Goal: Information Seeking & Learning: Learn about a topic

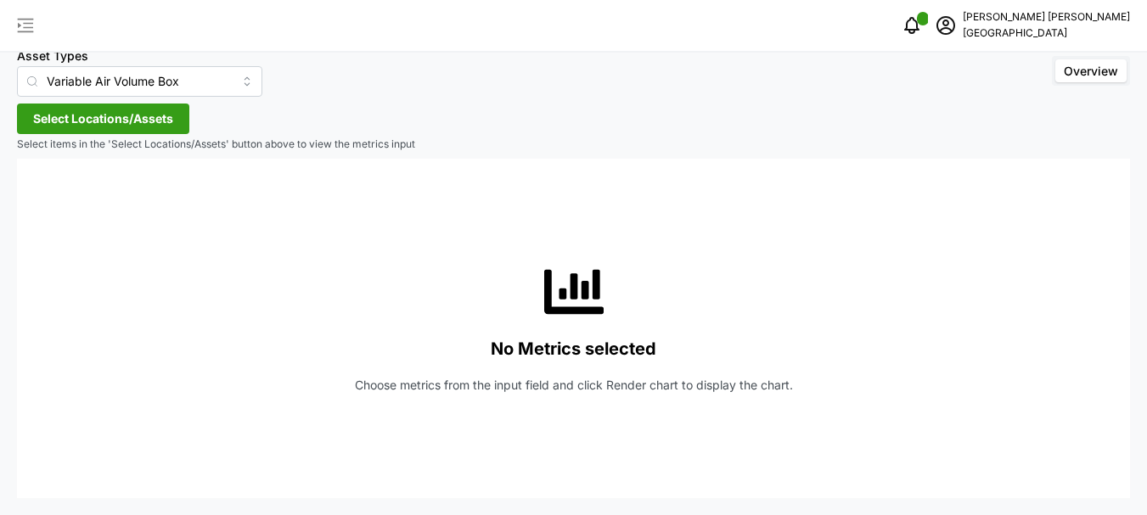
scroll to position [30, 0]
click at [21, 20] on icon "button" at bounding box center [26, 26] width 16 height 14
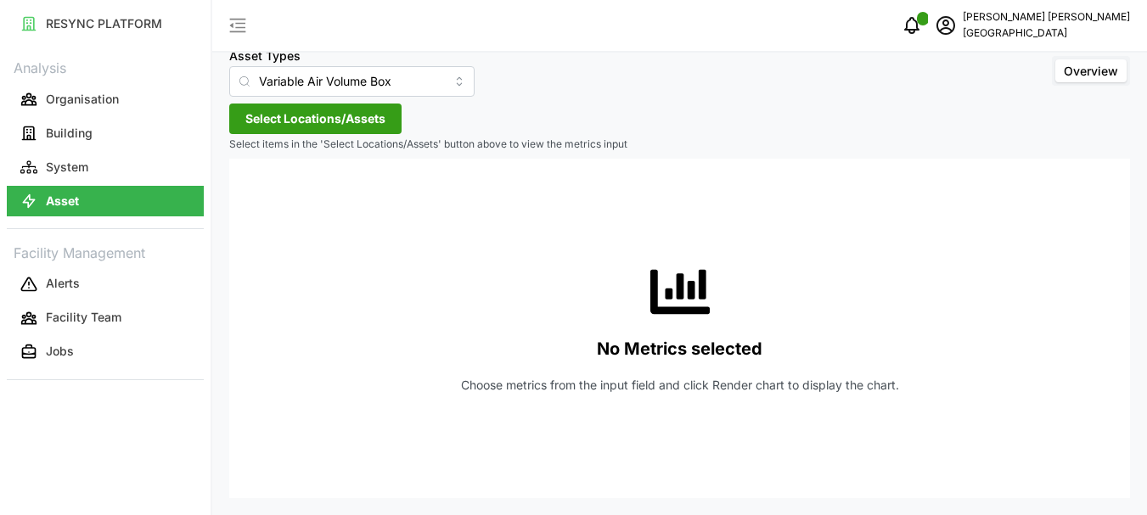
click at [313, 122] on span "Select Locations/Assets" at bounding box center [315, 118] width 140 height 29
click at [323, 121] on span "Select Locations/Assets" at bounding box center [315, 118] width 140 height 29
click at [956, 26] on icon "schedule" at bounding box center [945, 25] width 20 height 20
click at [1011, 124] on div "Logout" at bounding box center [1055, 128] width 121 height 19
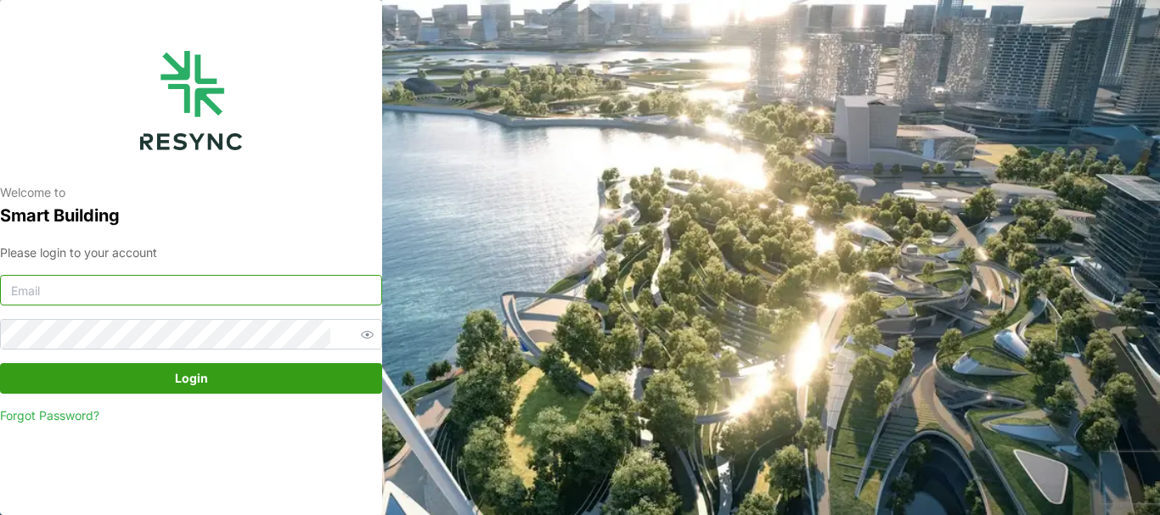
type input "chandramohan@primustech.com.sg"
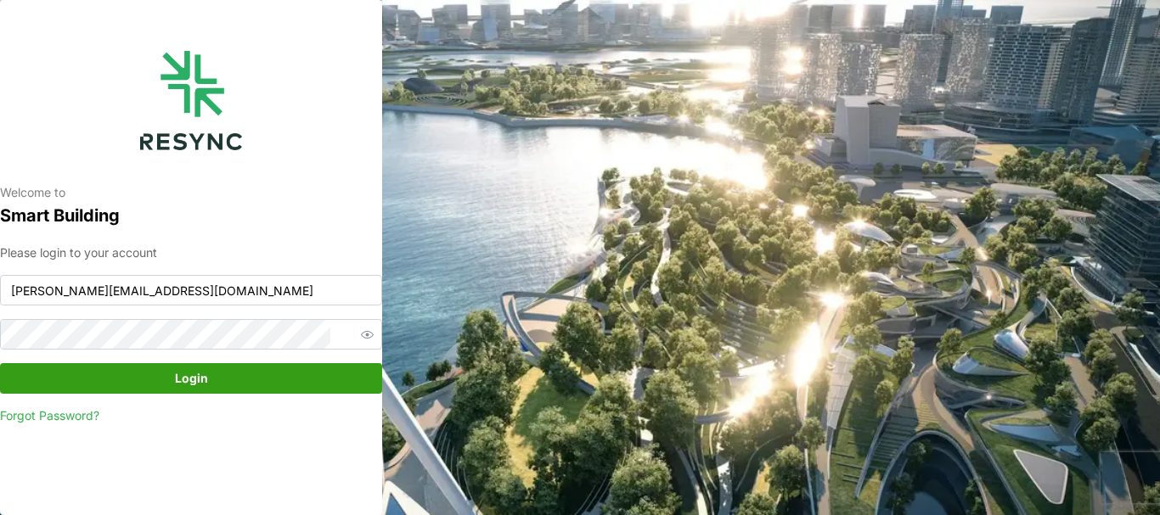
click at [189, 384] on span "Login" at bounding box center [191, 378] width 33 height 29
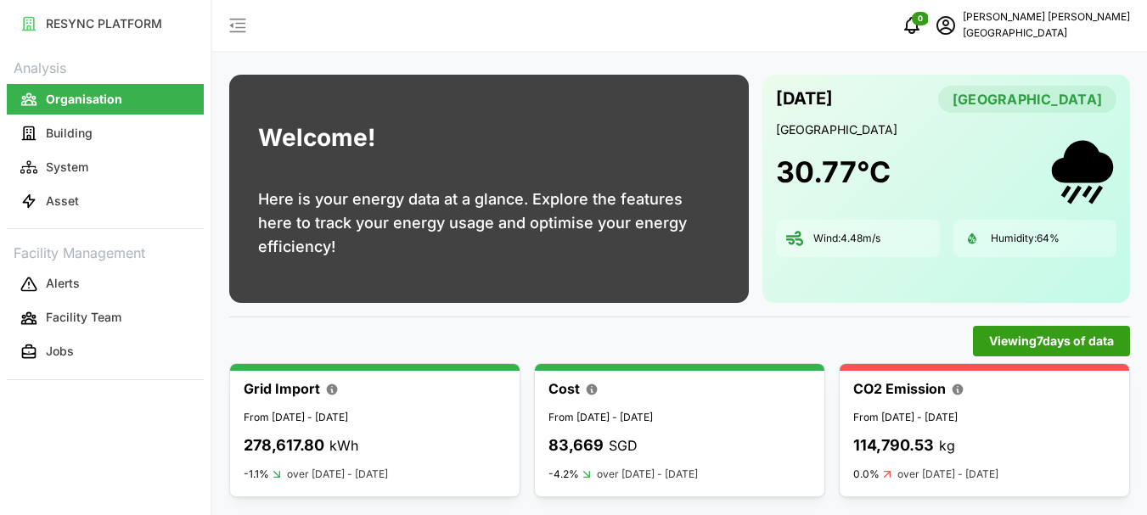
click at [755, 38] on div "0 [PERSON_NAME][GEOGRAPHIC_DATA]" at bounding box center [679, 26] width 935 height 53
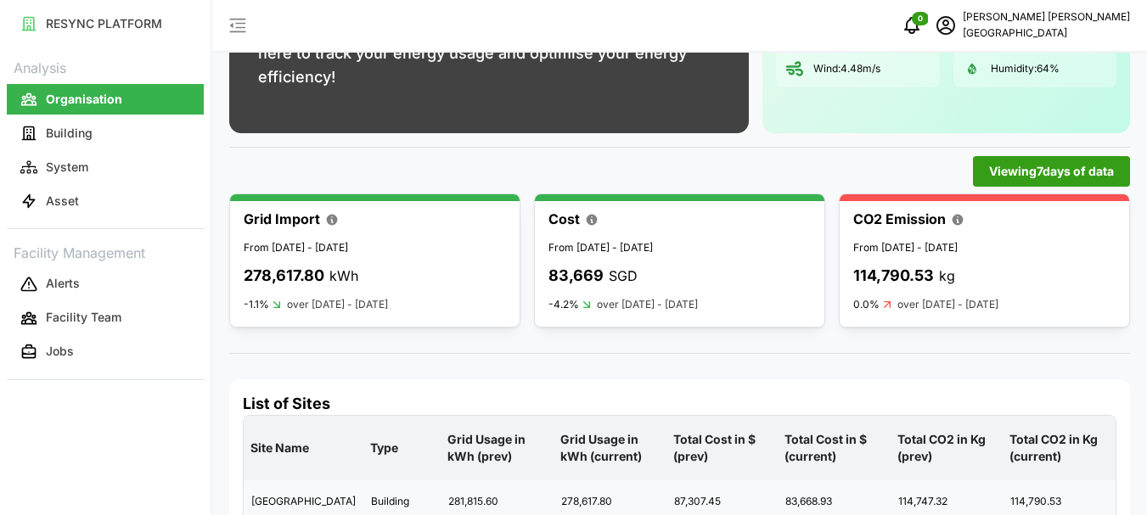
scroll to position [210, 0]
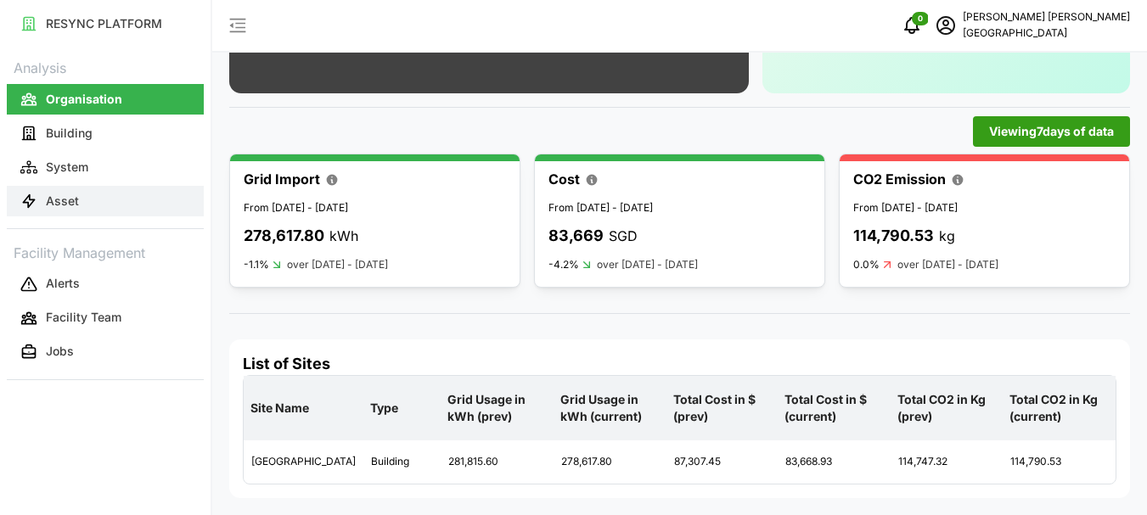
click at [64, 205] on p "Asset" at bounding box center [62, 201] width 33 height 17
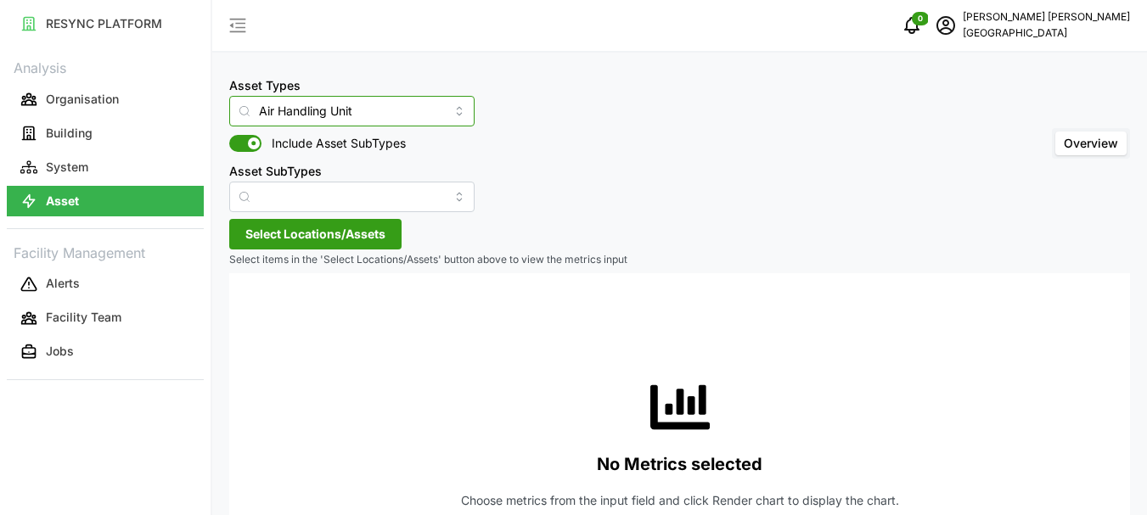
drag, startPoint x: 519, startPoint y: 217, endPoint x: 548, endPoint y: 242, distance: 38.6
click at [532, 227] on div "Asset Types Air Handling Unit Include Asset SubTypes Asset SubTypes Overview Se…" at bounding box center [679, 315] width 935 height 630
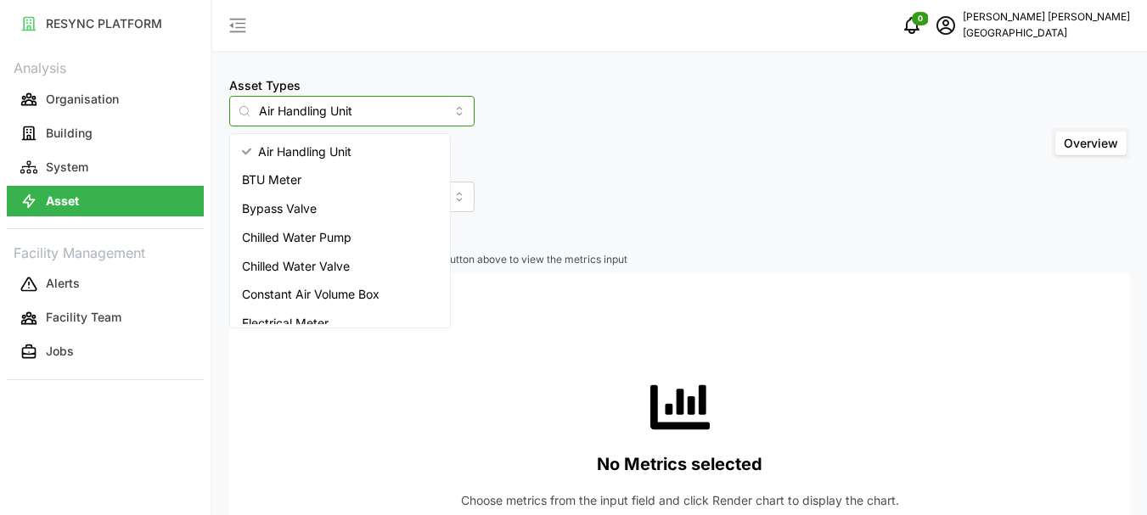
click at [393, 114] on input "Air Handling Unit" at bounding box center [351, 111] width 245 height 31
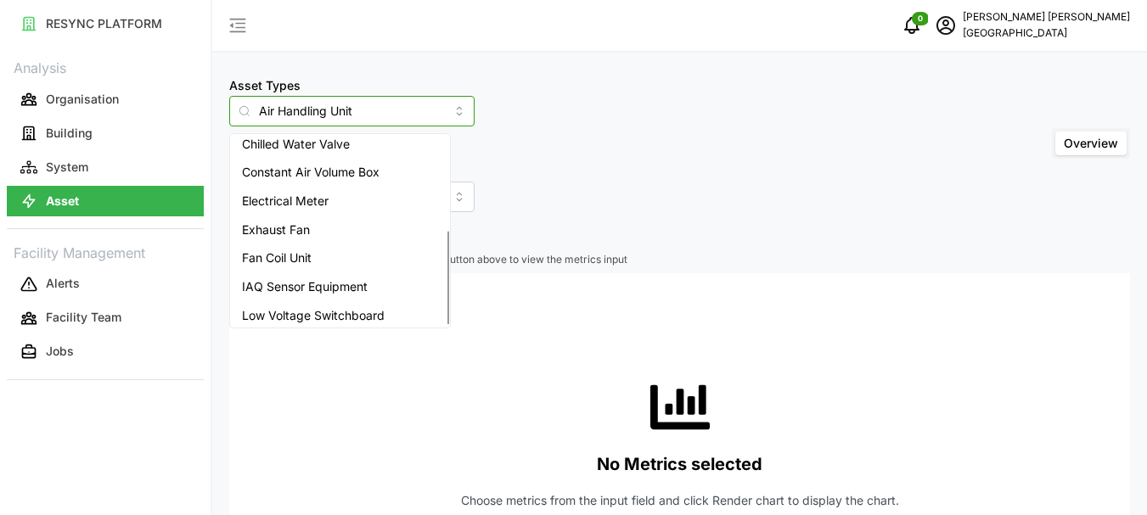
scroll to position [185, 0]
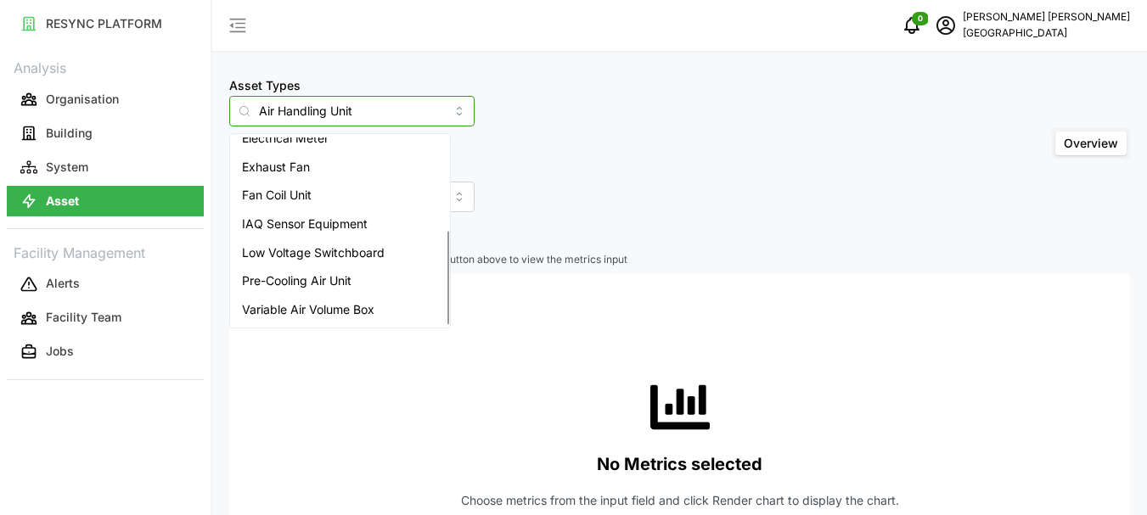
click at [333, 306] on span "Variable Air Volume Box" at bounding box center [308, 310] width 132 height 19
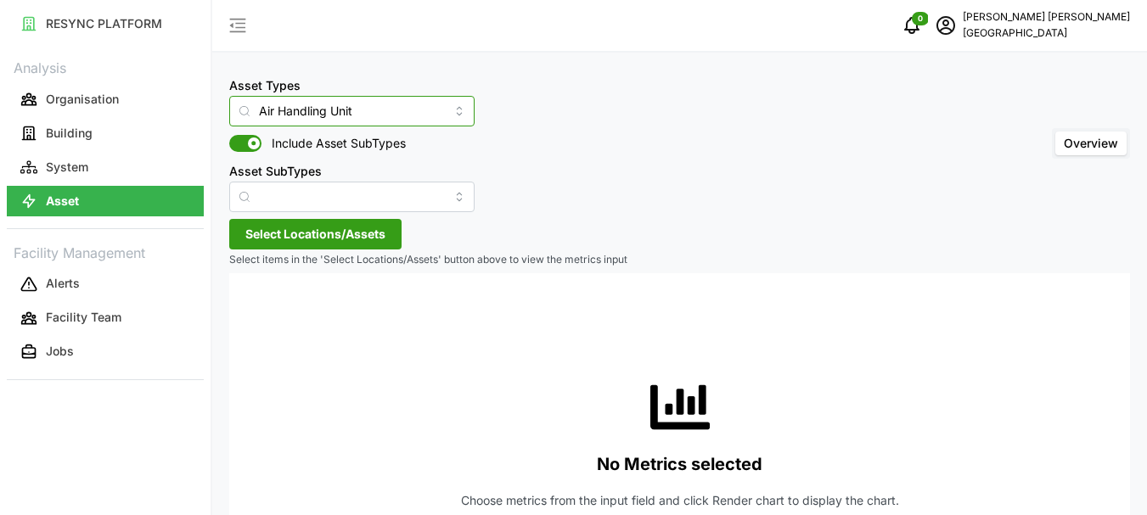
type input "Variable Air Volume Box"
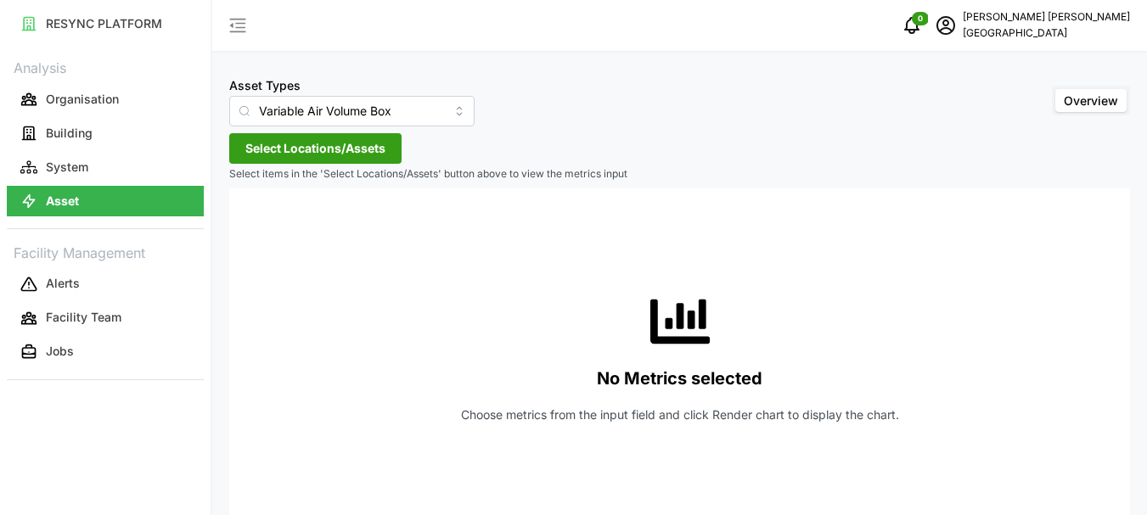
click at [272, 149] on span "Select Locations/Assets" at bounding box center [315, 148] width 140 height 29
click at [249, 225] on icon at bounding box center [251, 225] width 14 height 14
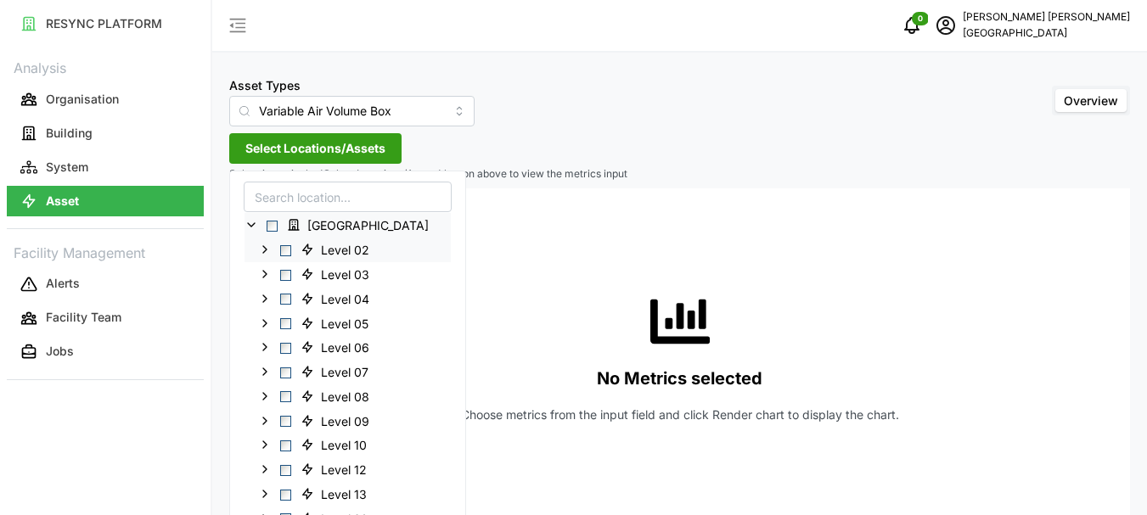
click at [284, 252] on span "Select Level 02" at bounding box center [285, 250] width 11 height 11
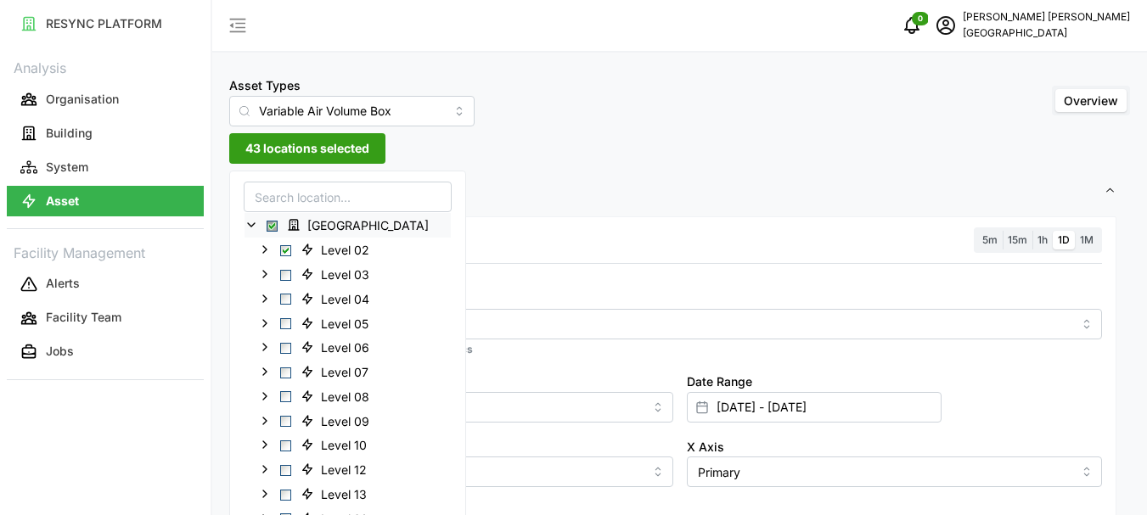
click at [1041, 240] on span "1h" at bounding box center [1042, 239] width 10 height 13
click at [1032, 231] on input "1h" at bounding box center [1032, 231] width 0 height 0
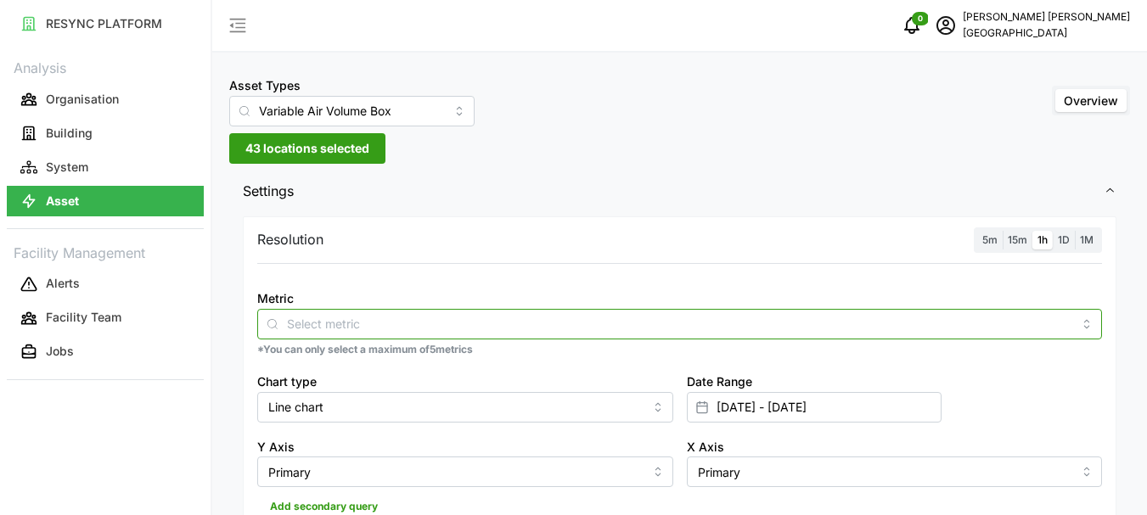
click at [317, 318] on input "Metric" at bounding box center [679, 323] width 785 height 19
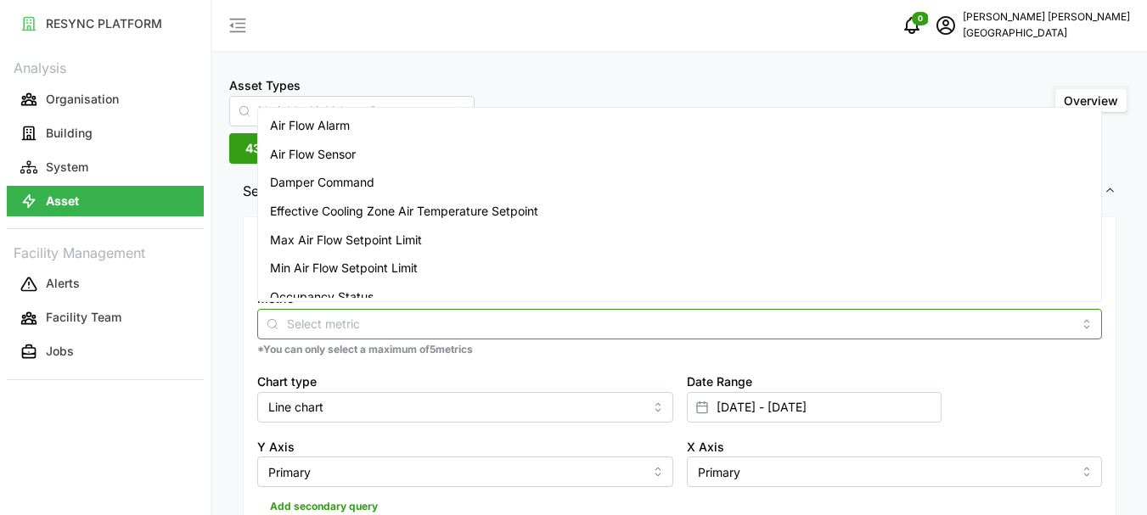
click at [340, 151] on span "Air Flow Sensor" at bounding box center [313, 154] width 86 height 19
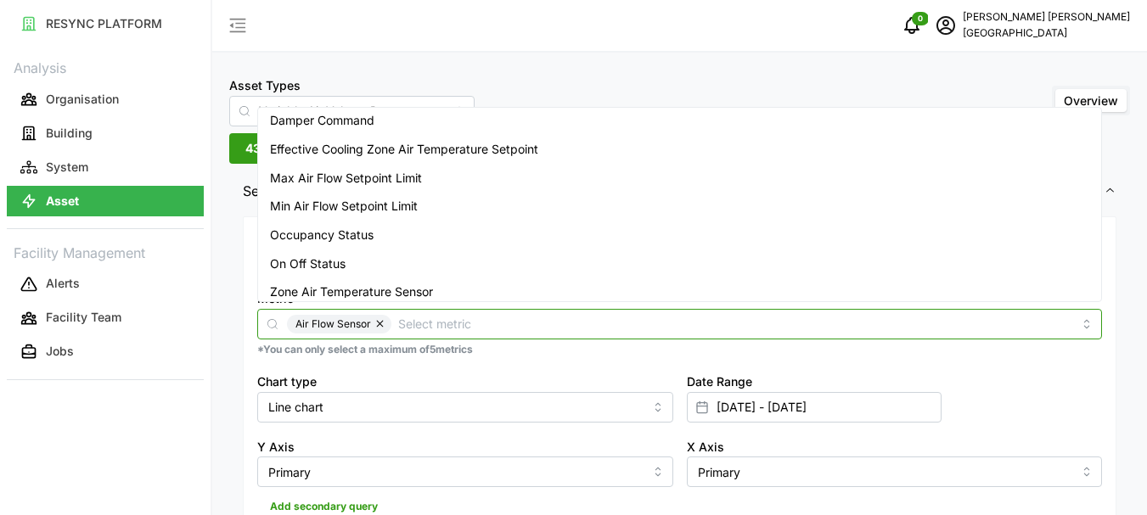
scroll to position [70, 0]
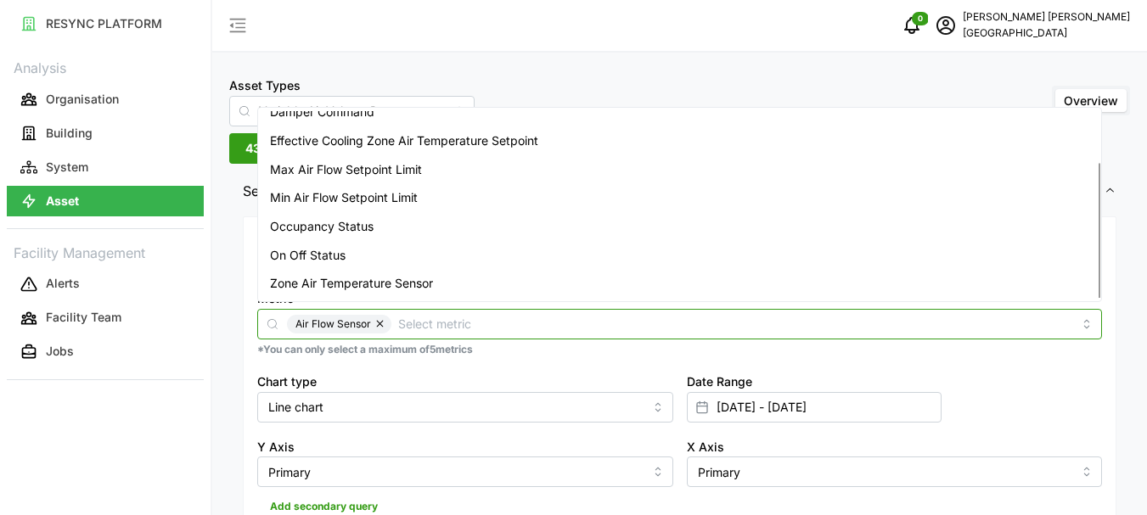
click at [345, 284] on span "Zone Air Temperature Sensor" at bounding box center [351, 283] width 163 height 19
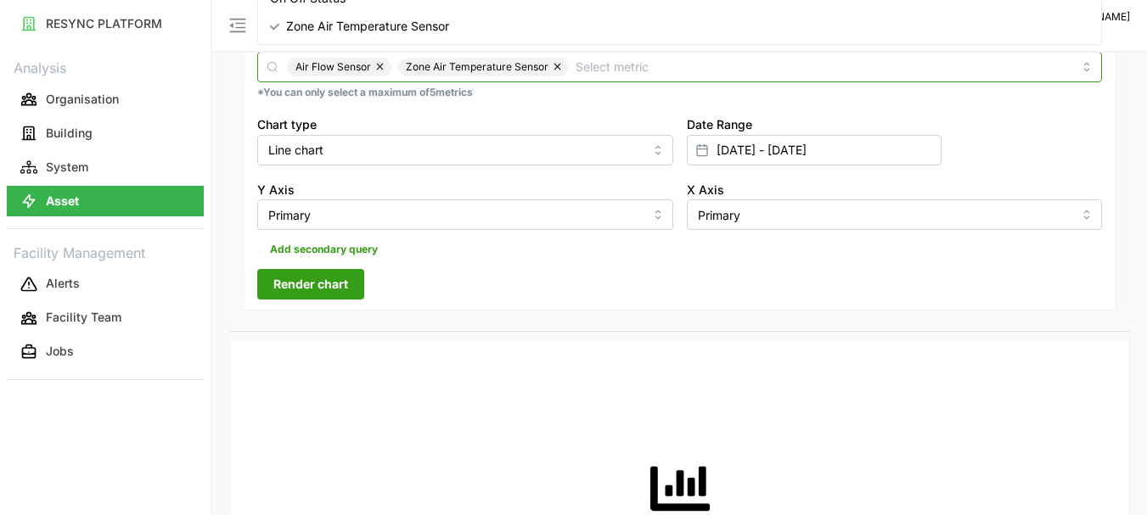
scroll to position [255, 0]
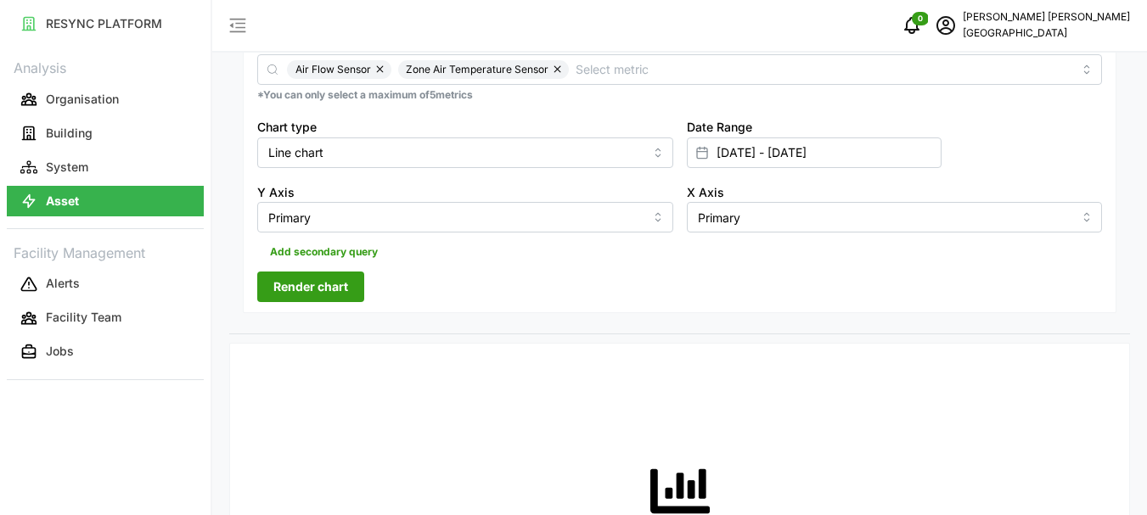
click at [709, 154] on div at bounding box center [702, 152] width 29 height 29
click at [703, 157] on icon at bounding box center [702, 153] width 14 height 14
click at [702, 155] on icon at bounding box center [702, 153] width 14 height 14
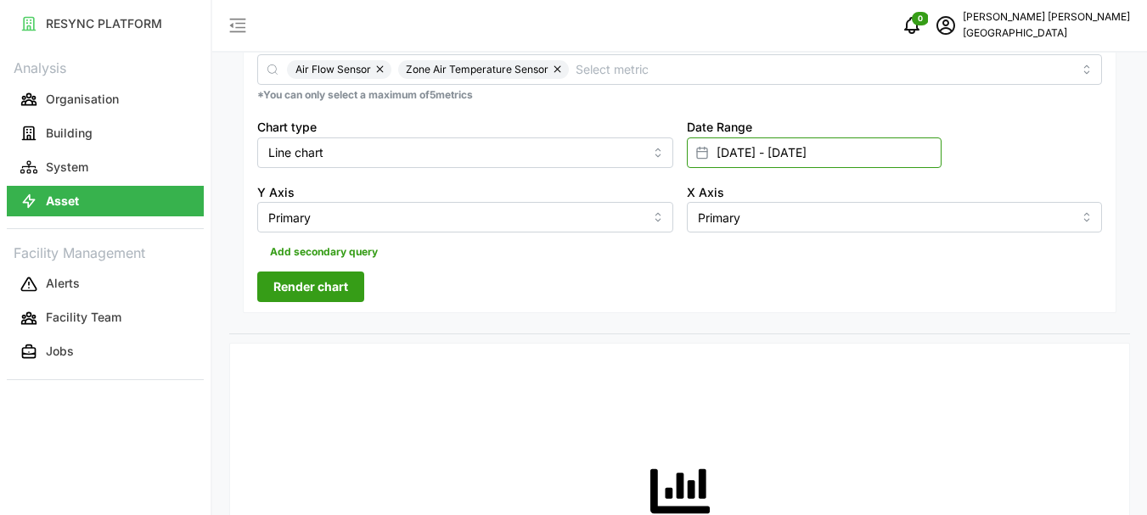
click at [789, 154] on input "[DATE] - [DATE]" at bounding box center [814, 153] width 255 height 31
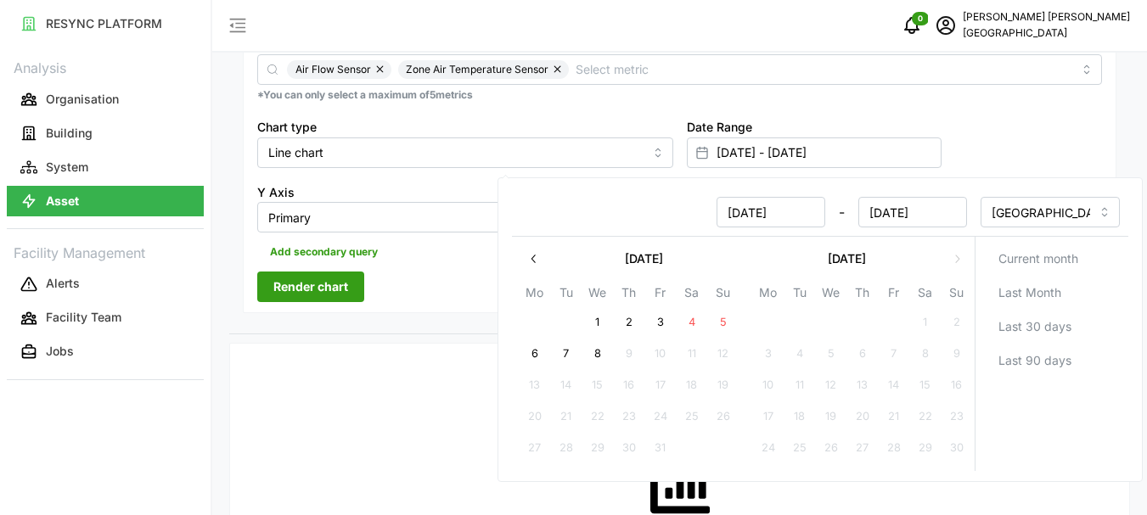
click at [713, 155] on div at bounding box center [702, 152] width 29 height 29
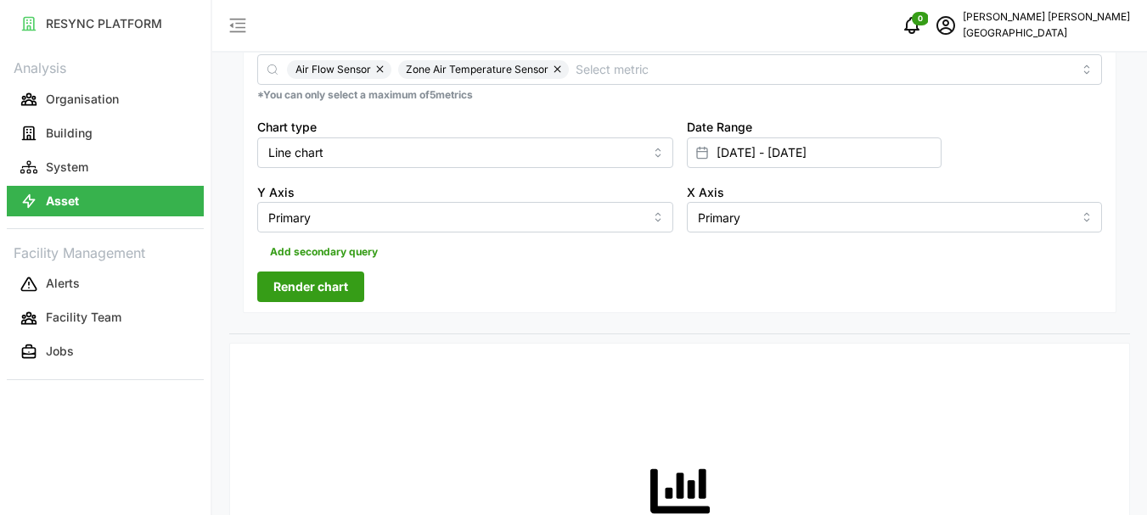
click at [705, 151] on line at bounding box center [702, 151] width 10 height 0
click at [733, 151] on input "[DATE] - [DATE]" at bounding box center [814, 153] width 255 height 31
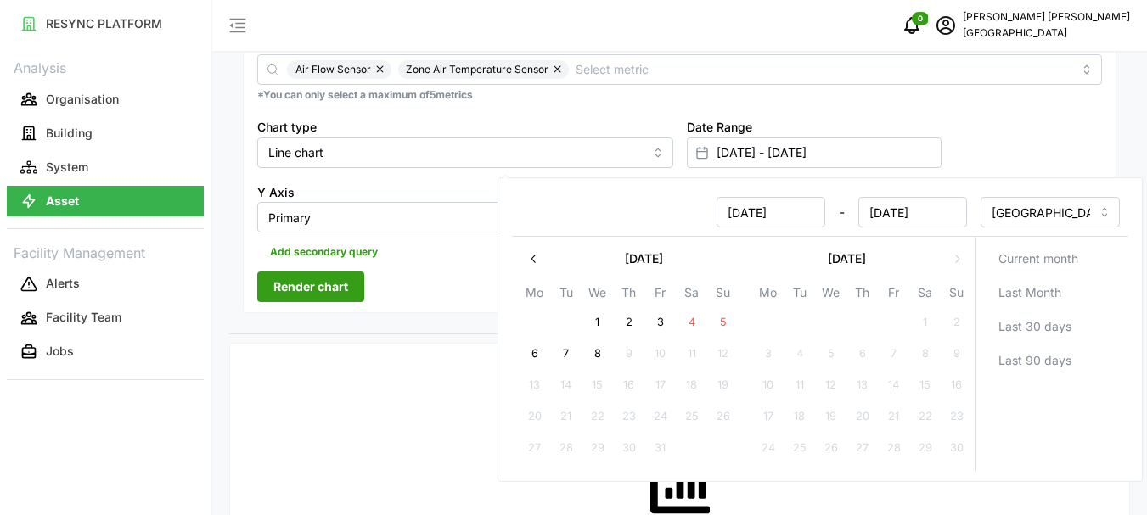
click at [603, 357] on button "8" at bounding box center [597, 354] width 31 height 31
type input "[DATE] - [DATE]"
type input "[DATE]"
click at [316, 292] on span "Render chart" at bounding box center [310, 286] width 75 height 29
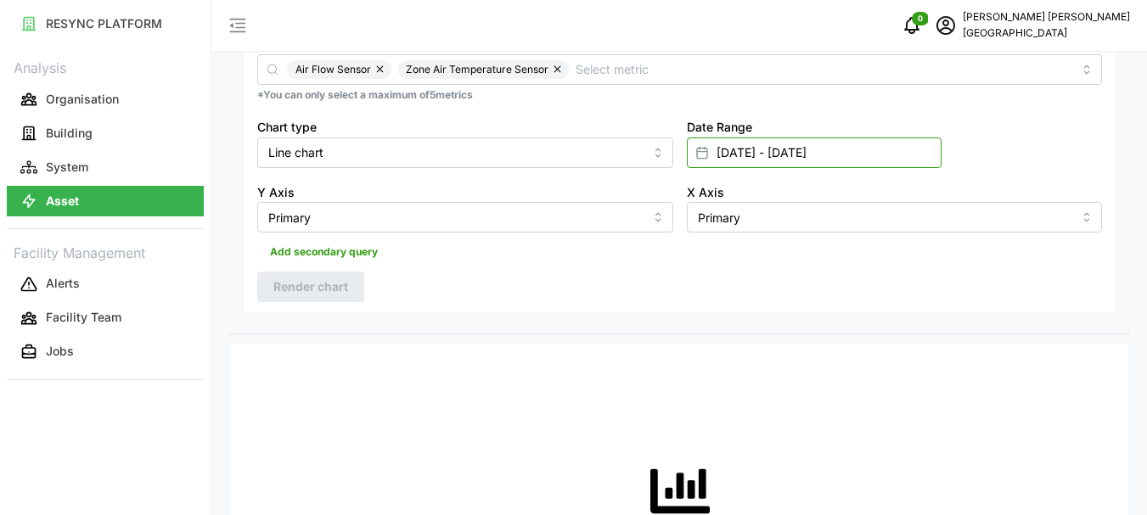
click at [727, 158] on input "[DATE] - [DATE]" at bounding box center [814, 153] width 255 height 31
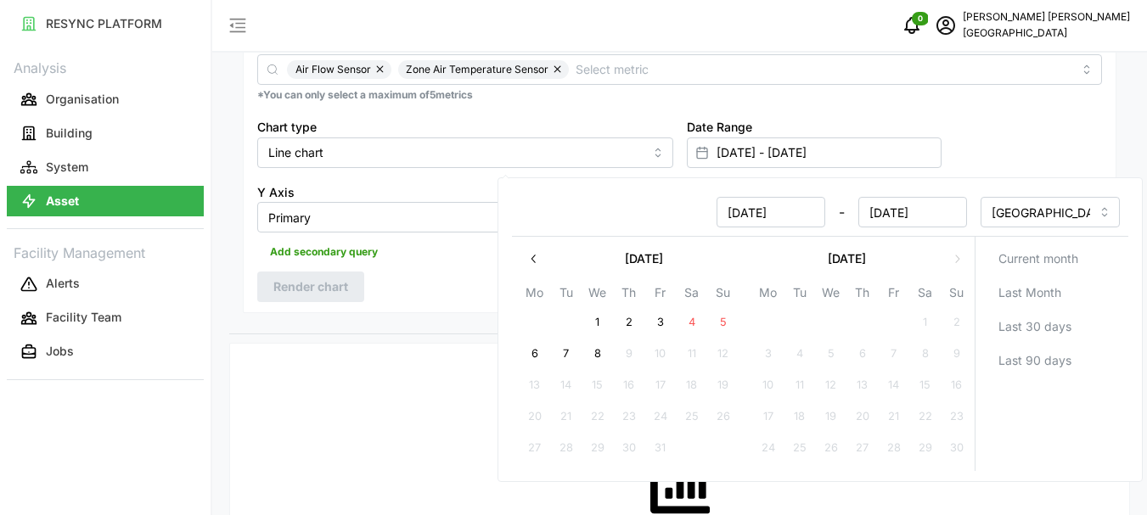
click at [601, 351] on button "8" at bounding box center [597, 354] width 31 height 31
type input "[DATE] - [DATE]"
type input "[DATE]"
click at [751, 212] on input "[DATE]" at bounding box center [770, 212] width 109 height 31
click at [786, 215] on input "[DATE]" at bounding box center [770, 212] width 109 height 31
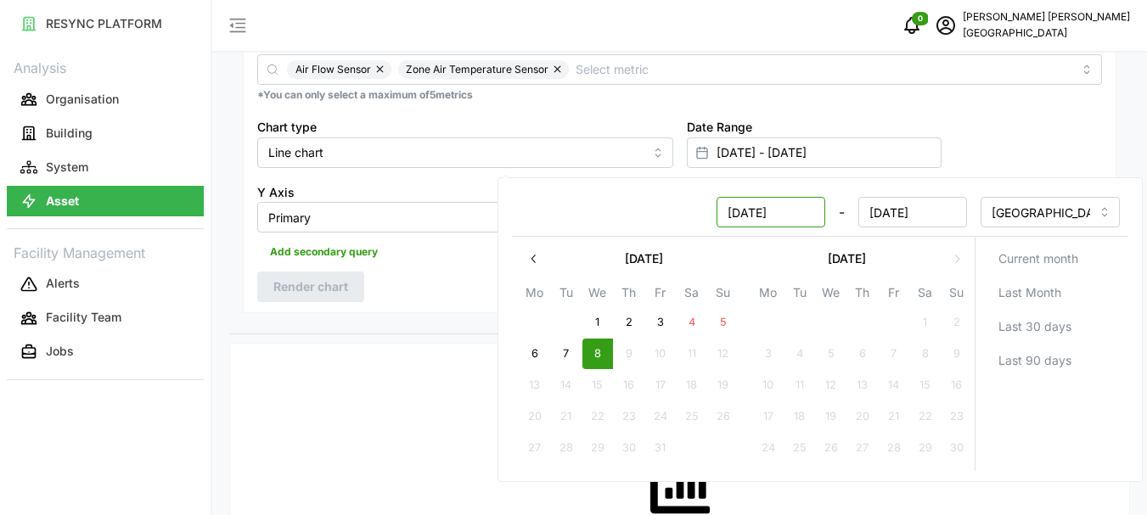
click at [741, 216] on input "[DATE]" at bounding box center [770, 212] width 109 height 31
click at [766, 216] on input "[DATE]" at bounding box center [770, 212] width 109 height 31
type input "[DATE]"
click at [605, 350] on button "8" at bounding box center [597, 354] width 31 height 31
type input "[DATE] - [DATE]"
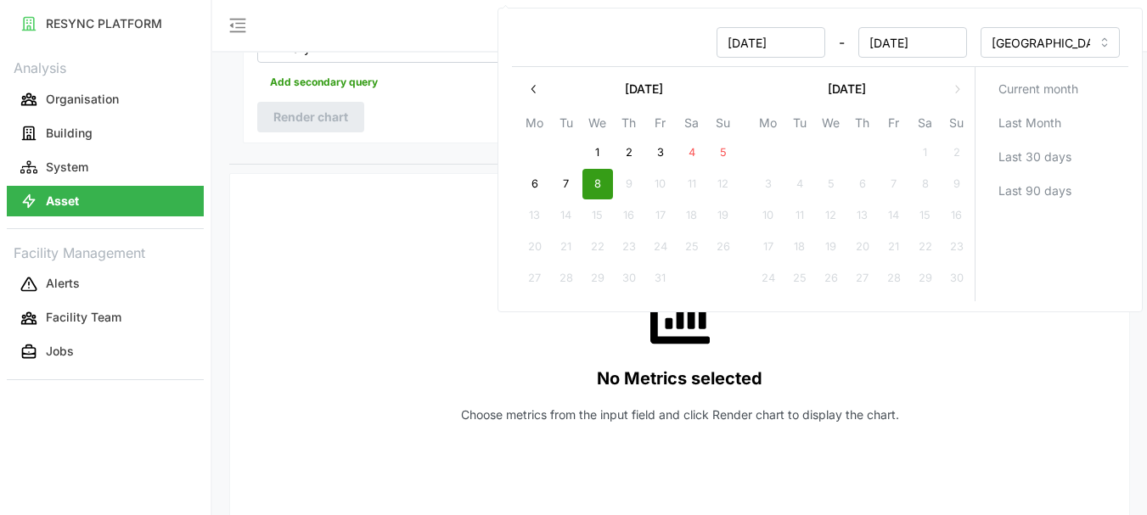
scroll to position [255, 0]
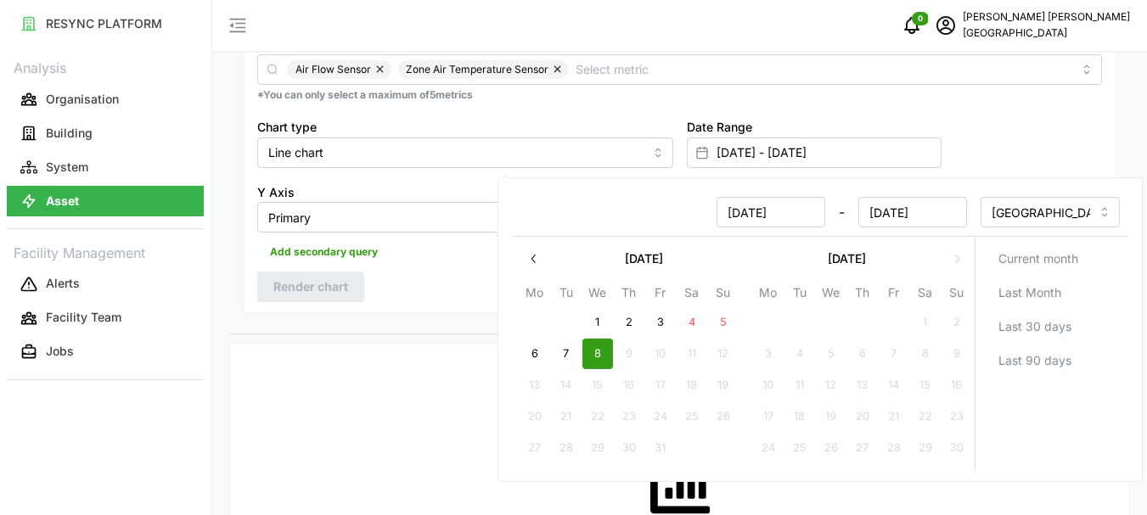
click at [594, 356] on button "8" at bounding box center [597, 354] width 31 height 31
click at [1059, 218] on input "[GEOGRAPHIC_DATA]/[GEOGRAPHIC_DATA]" at bounding box center [1050, 212] width 140 height 31
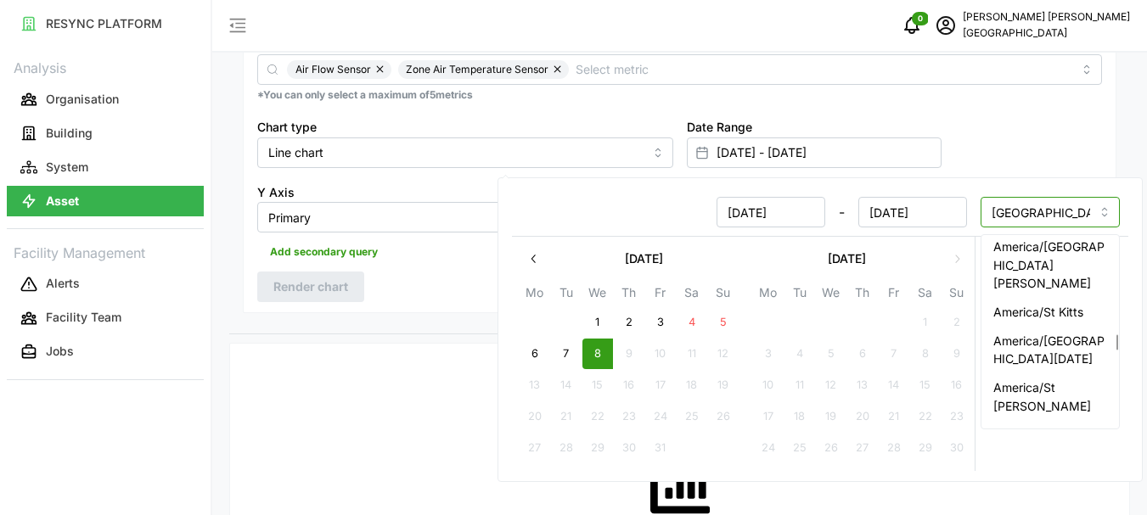
scroll to position [10242, 0]
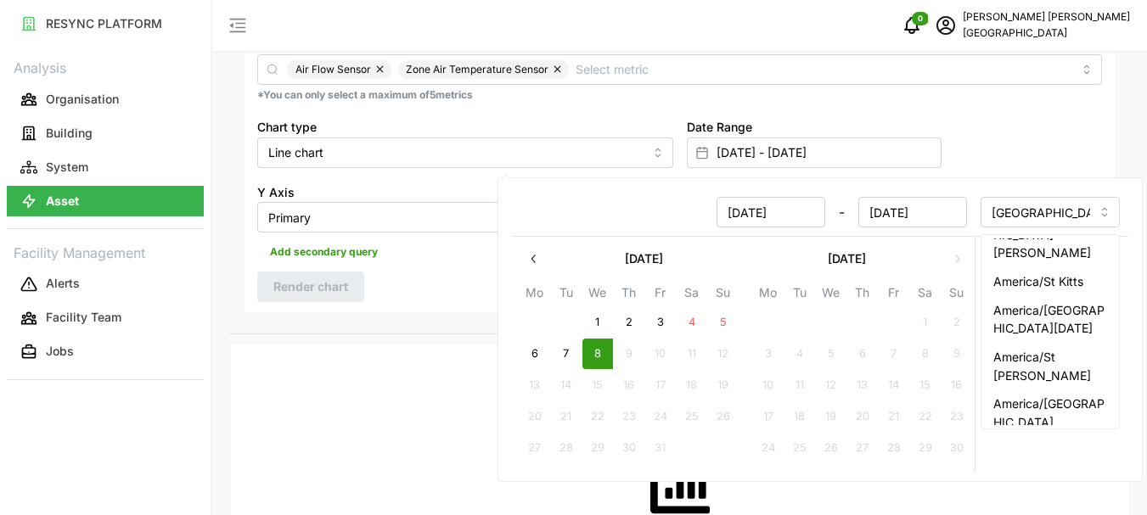
click at [596, 357] on button "8" at bounding box center [597, 354] width 31 height 31
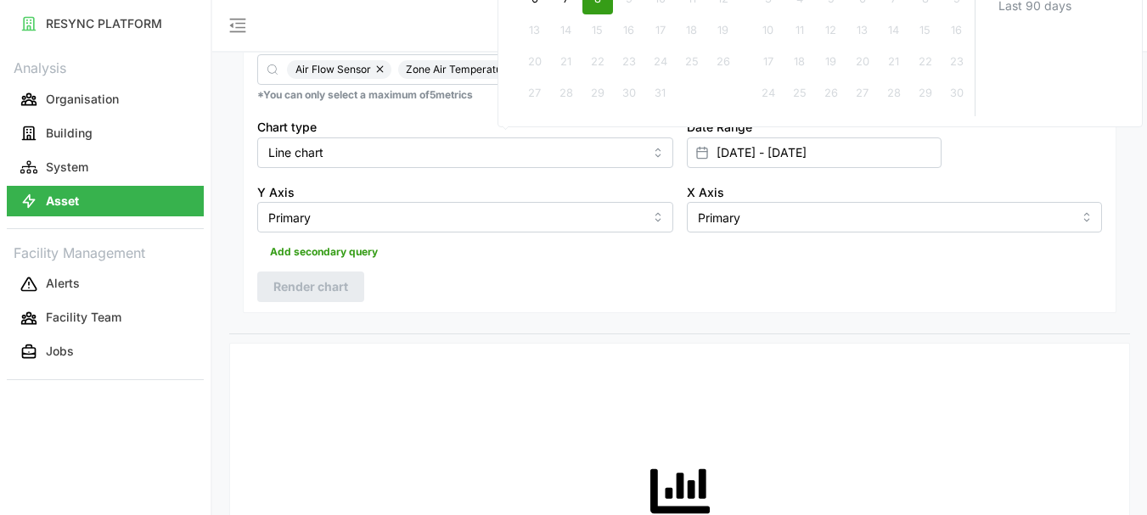
scroll to position [0, 0]
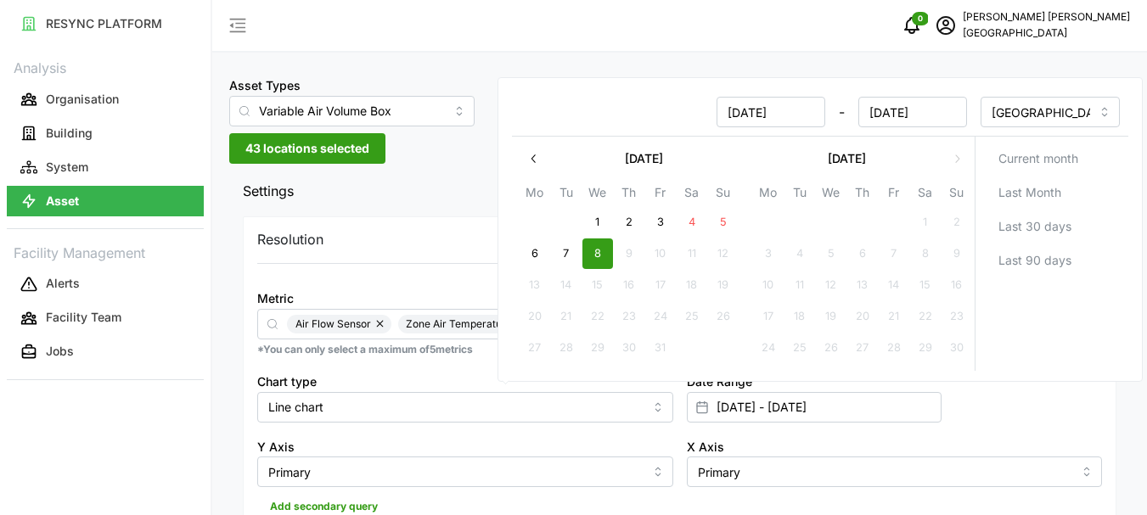
click at [325, 150] on span "43 locations selected" at bounding box center [307, 148] width 124 height 29
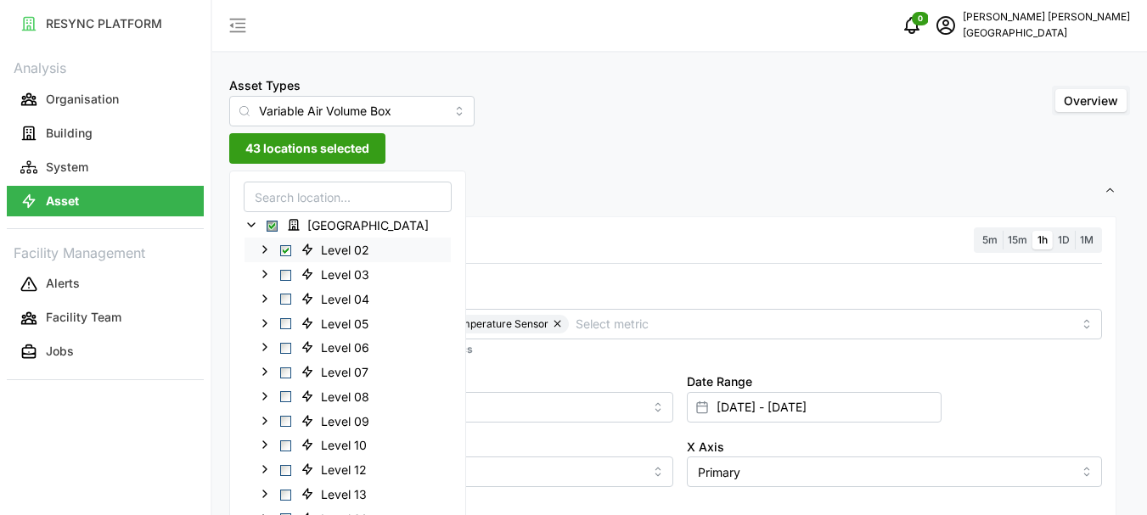
click at [286, 249] on span "Select Level 02" at bounding box center [285, 250] width 11 height 11
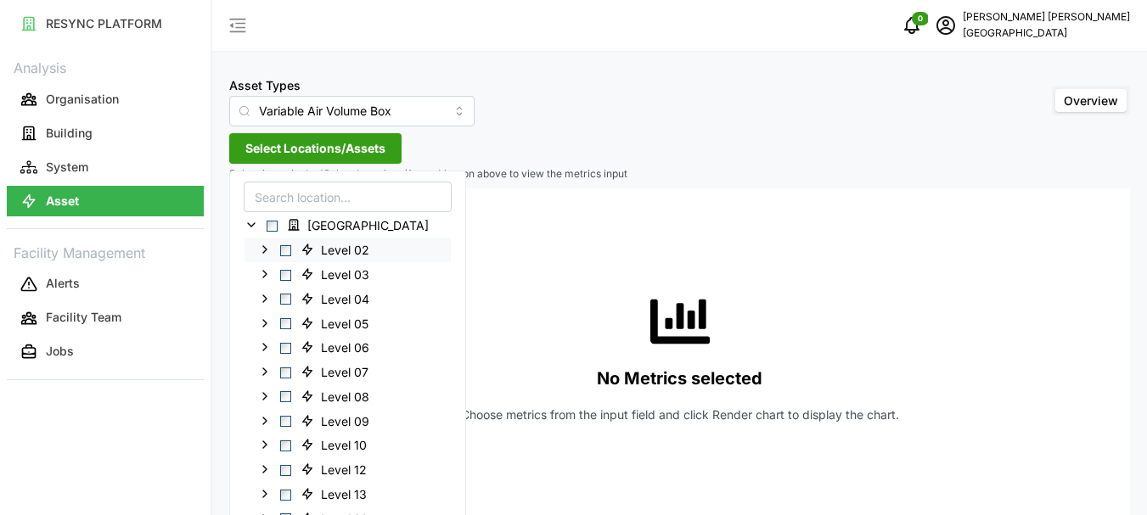
click at [286, 251] on span "Select Level 02" at bounding box center [285, 250] width 11 height 11
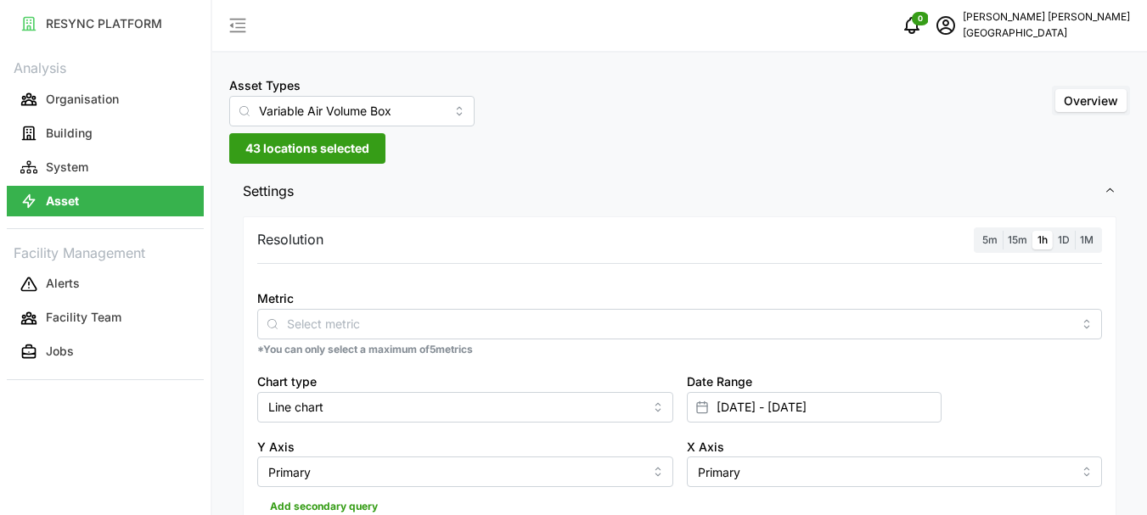
click at [554, 248] on div "Resolution 5m 15m 1h 1D 1M" at bounding box center [679, 241] width 845 height 26
click at [1037, 241] on span "1h" at bounding box center [1042, 239] width 10 height 13
click at [1032, 231] on input "1h" at bounding box center [1032, 231] width 0 height 0
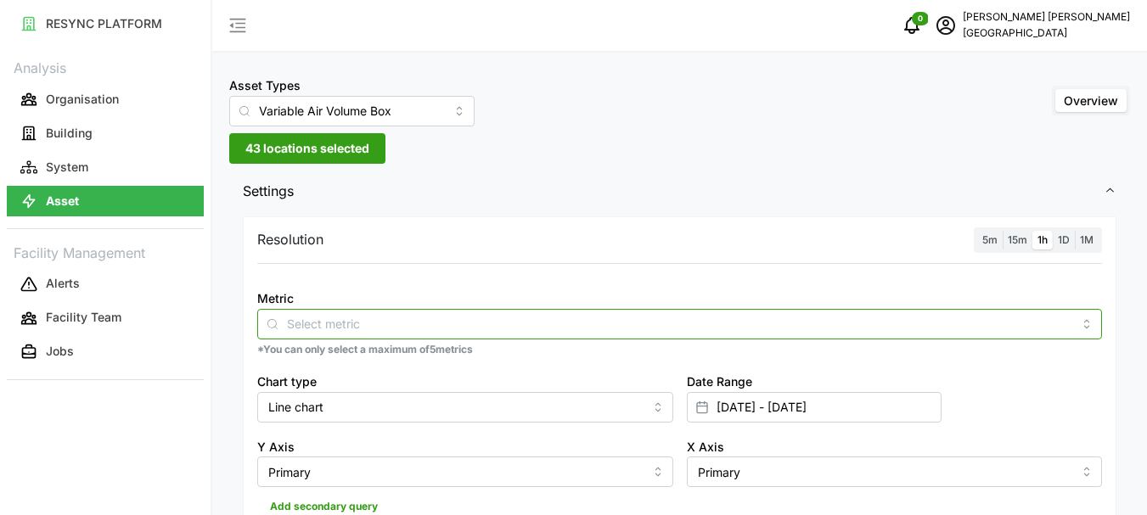
click at [293, 319] on input "Metric" at bounding box center [679, 323] width 785 height 19
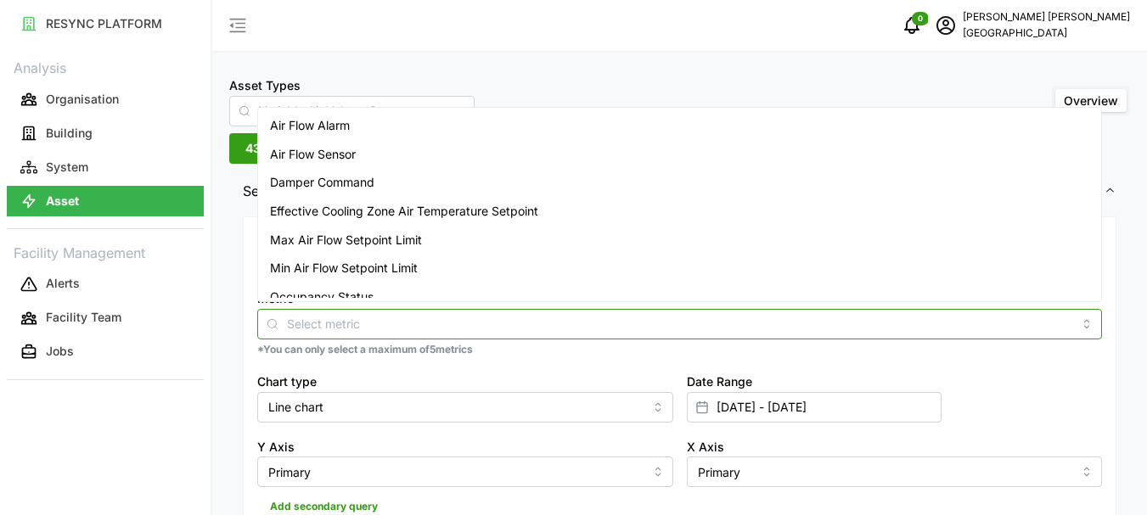
click at [345, 159] on span "Air Flow Sensor" at bounding box center [313, 154] width 86 height 19
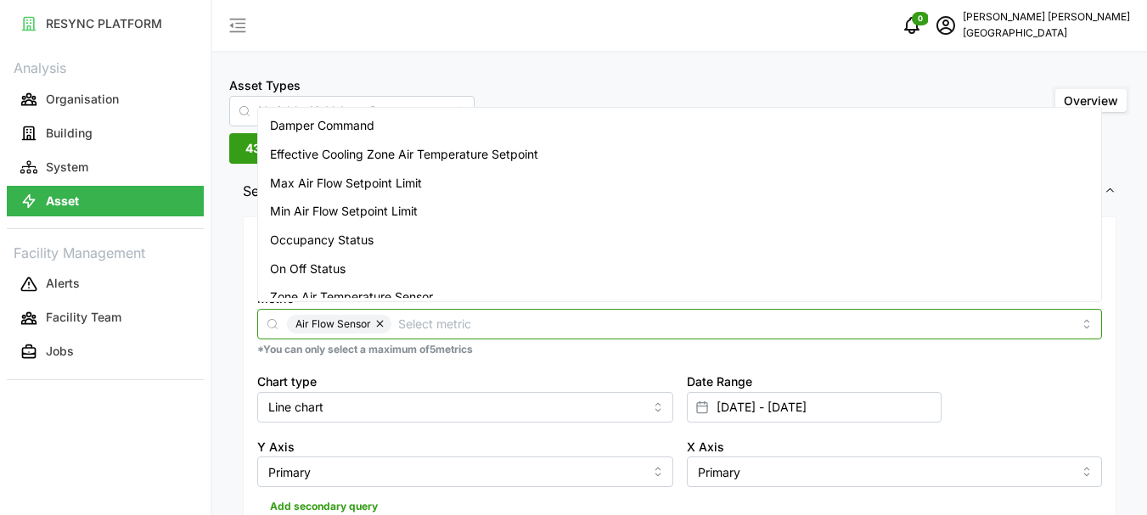
scroll to position [70, 0]
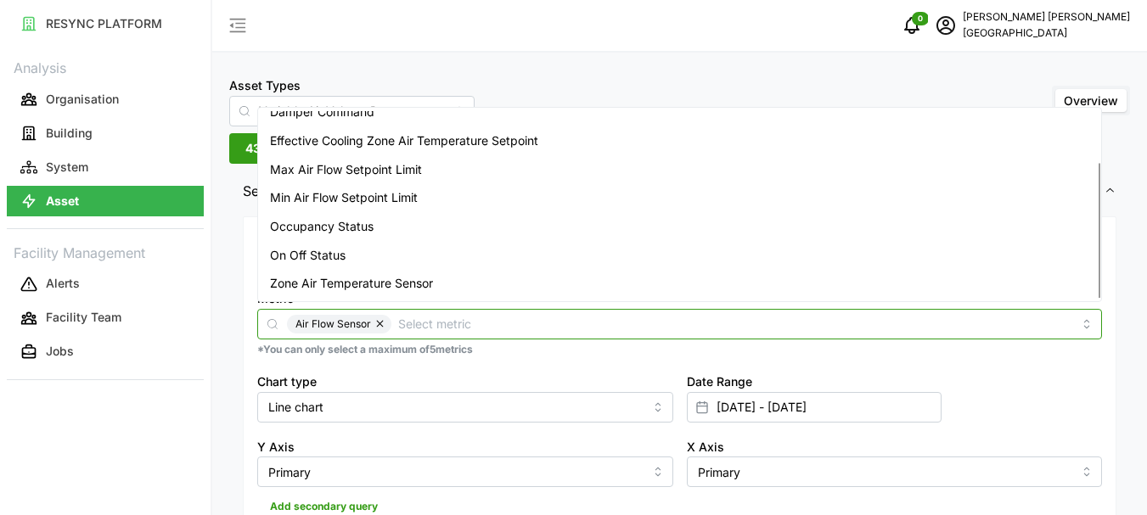
click at [369, 283] on span "Zone Air Temperature Sensor" at bounding box center [351, 283] width 163 height 19
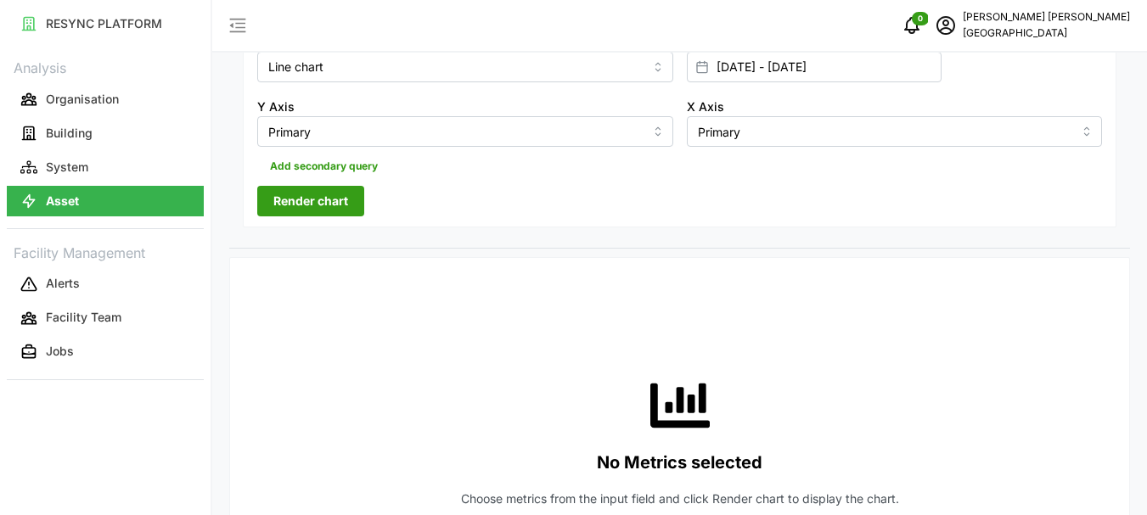
scroll to position [340, 0]
click at [309, 202] on span "Render chart" at bounding box center [310, 202] width 75 height 29
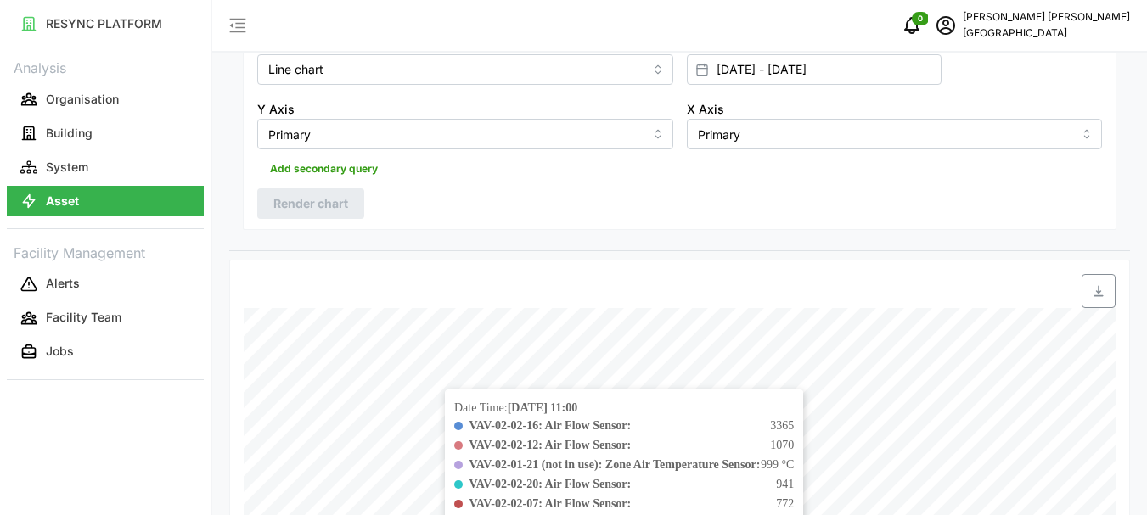
scroll to position [508, 0]
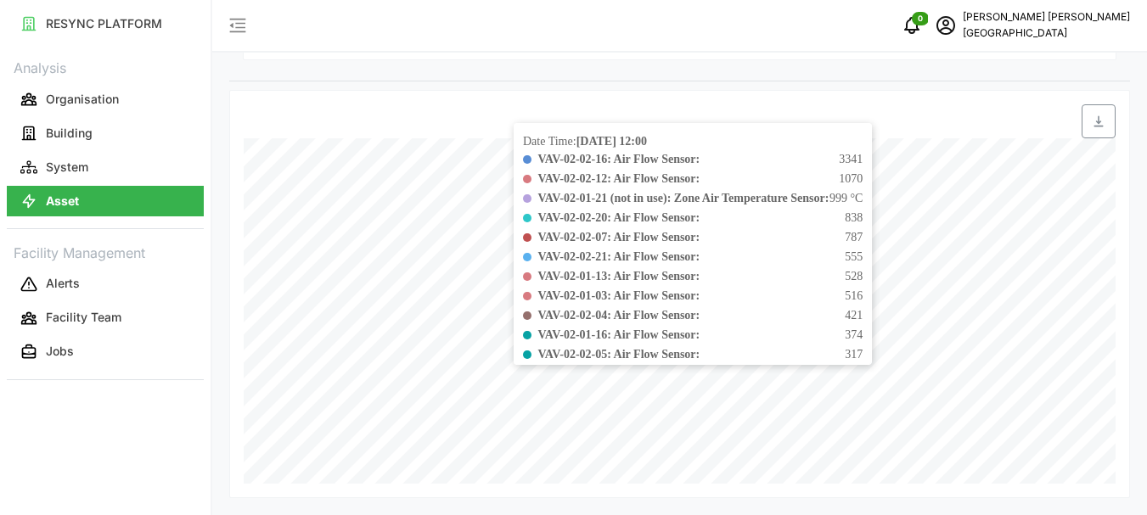
click at [807, 260] on div "VAV-02-02-21: Air Flow Sensor: 555" at bounding box center [700, 257] width 325 height 18
